Goal: Ask a question

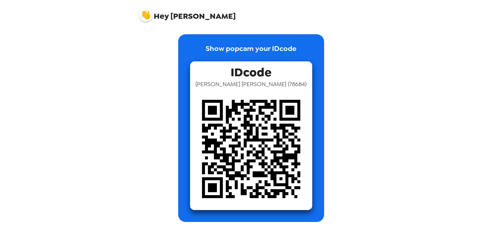
click at [160, 16] on span "Hey" at bounding box center [161, 16] width 15 height 11
click at [148, 20] on img at bounding box center [145, 14] width 13 height 13
click at [137, 16] on div "Hey [PERSON_NAME]" at bounding box center [251, 12] width 238 height 25
click at [144, 14] on img at bounding box center [145, 14] width 13 height 13
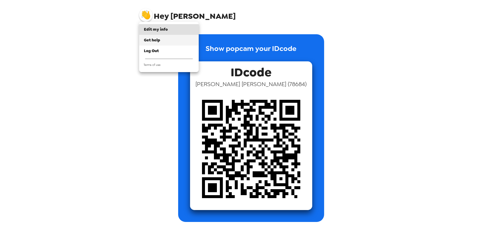
click at [155, 41] on span "Get help" at bounding box center [152, 40] width 16 height 5
